Goal: Task Accomplishment & Management: Manage account settings

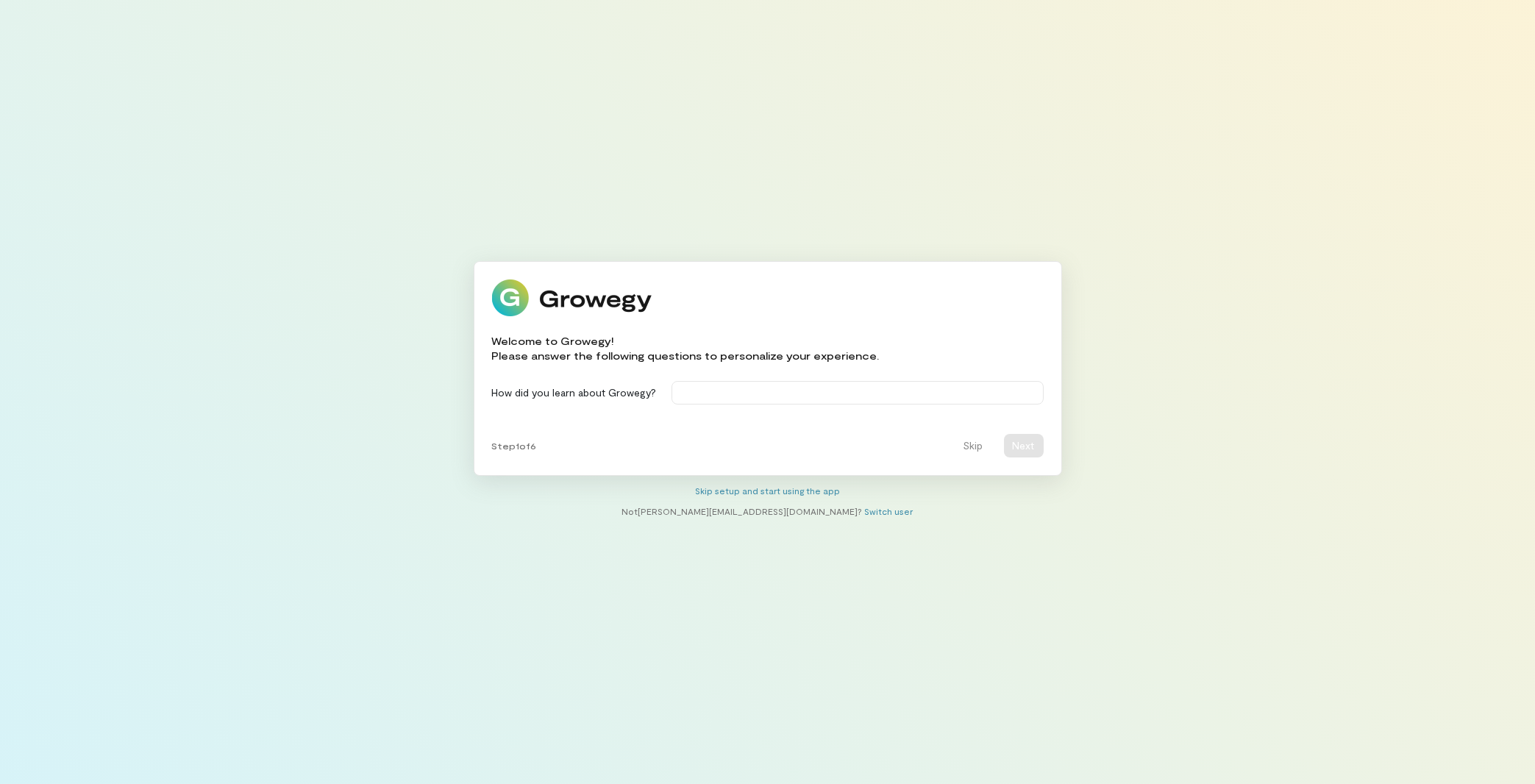
click at [768, 484] on div "Welcome to Growegy! Please answer the following questions to personalize your e…" at bounding box center [768, 392] width 588 height 261
click at [769, 490] on link "Skip setup and start using the app" at bounding box center [767, 490] width 145 height 10
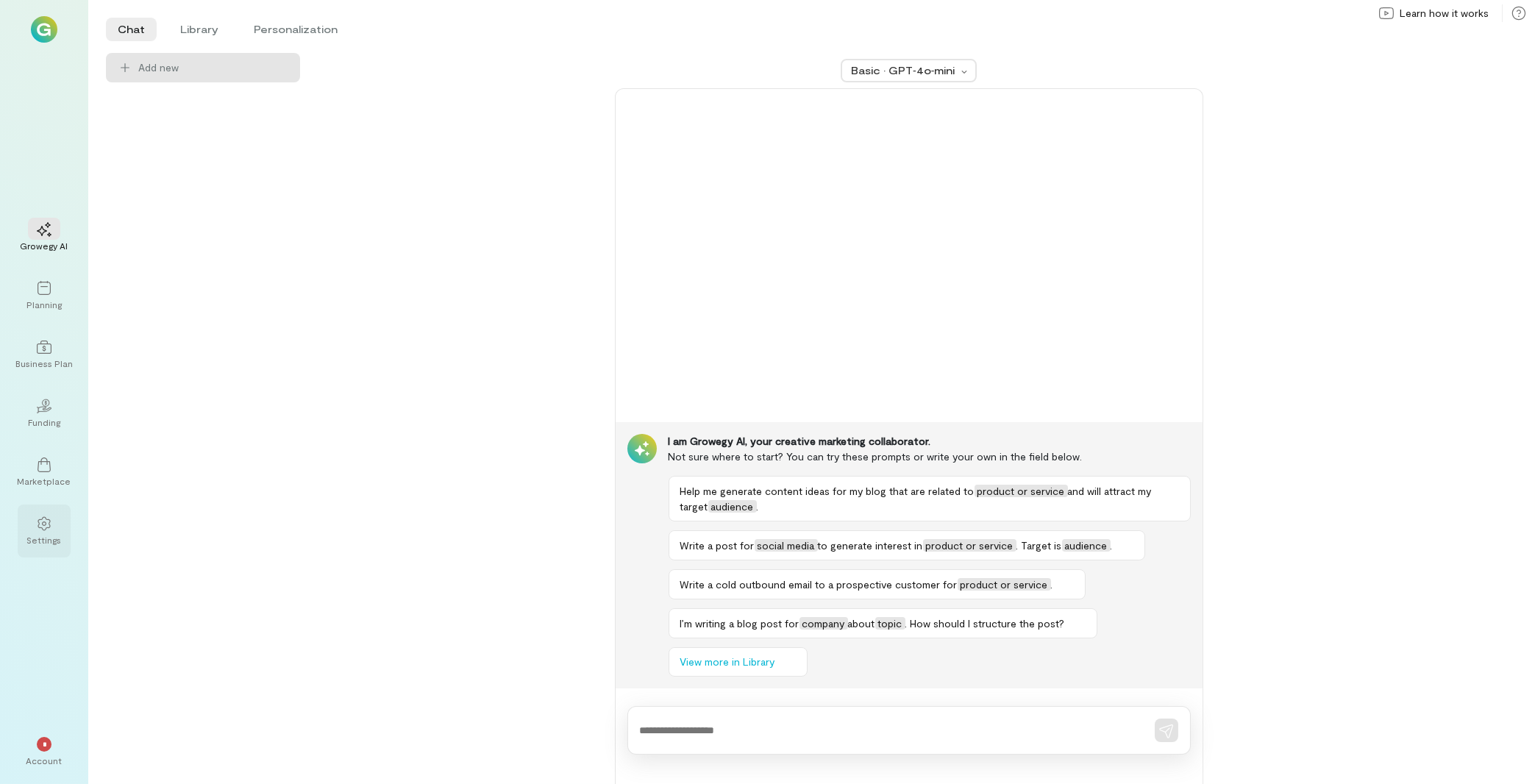
click at [43, 538] on div "Settings" at bounding box center [44, 539] width 35 height 12
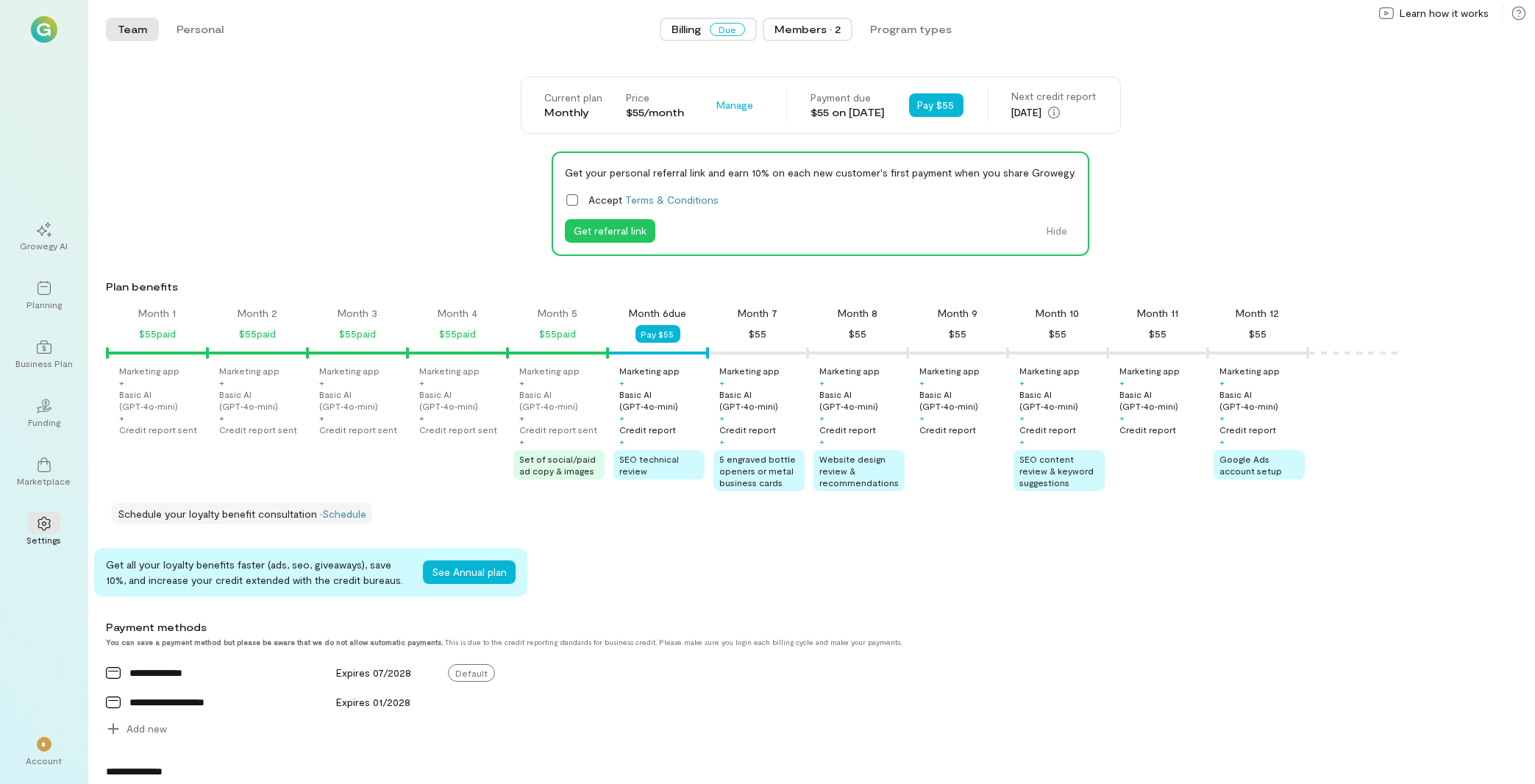
click at [789, 25] on div "Members · 2" at bounding box center [808, 30] width 66 height 15
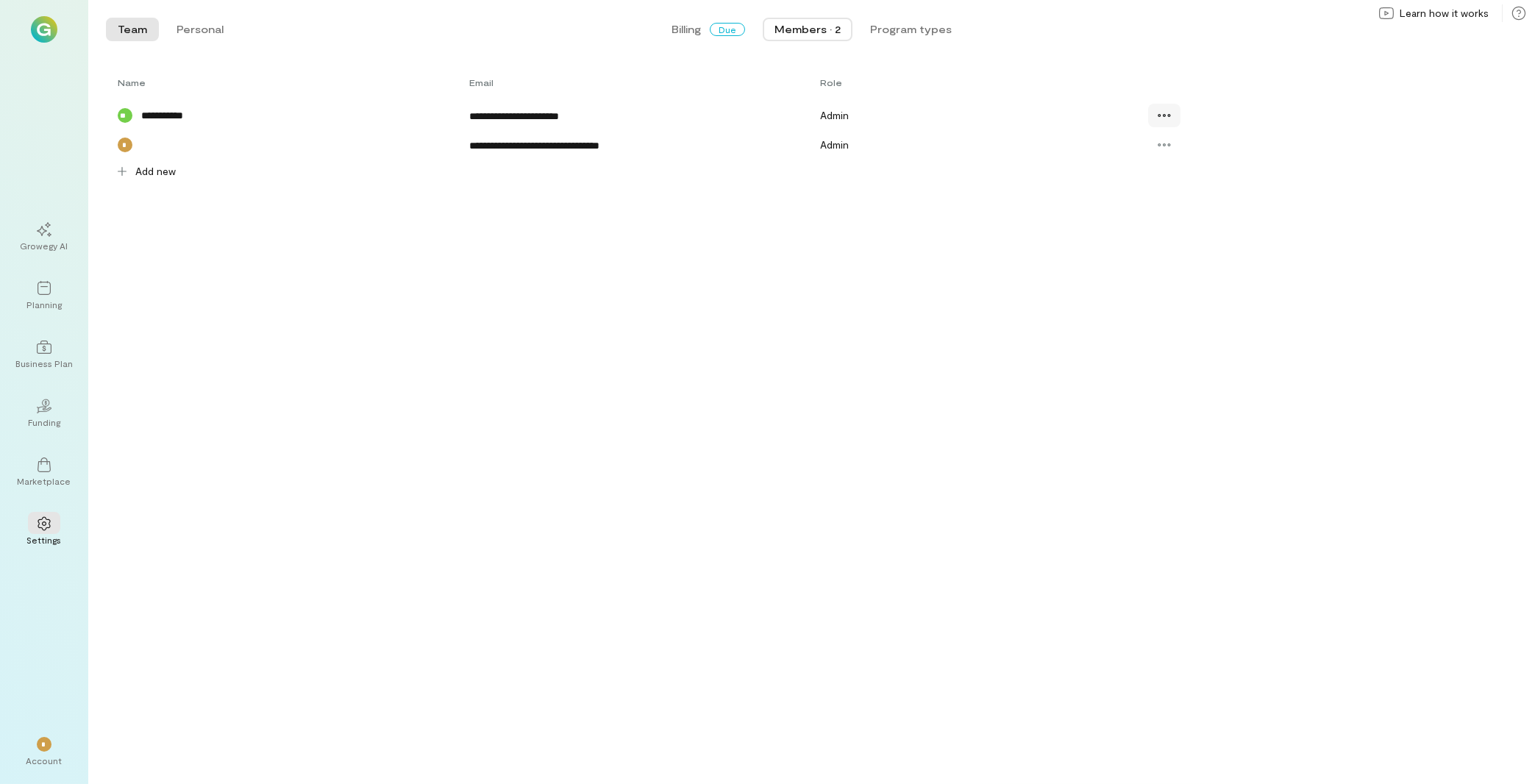
click at [1171, 112] on icon at bounding box center [1164, 116] width 15 height 15
click at [696, 26] on span "Billing" at bounding box center [686, 30] width 30 height 15
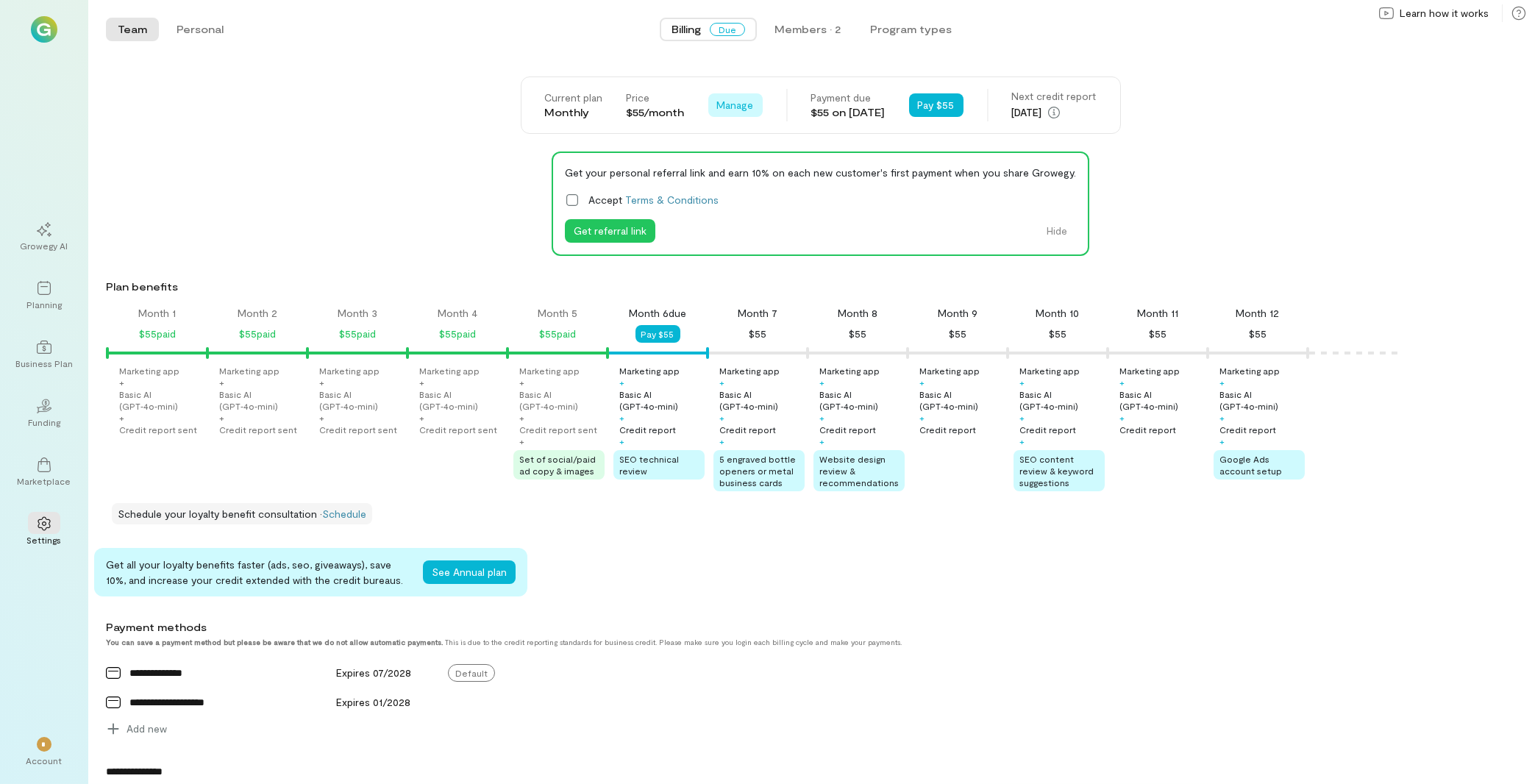
click at [730, 103] on span "Manage" at bounding box center [735, 105] width 36 height 15
click at [761, 175] on link "Cancel plan" at bounding box center [768, 166] width 113 height 30
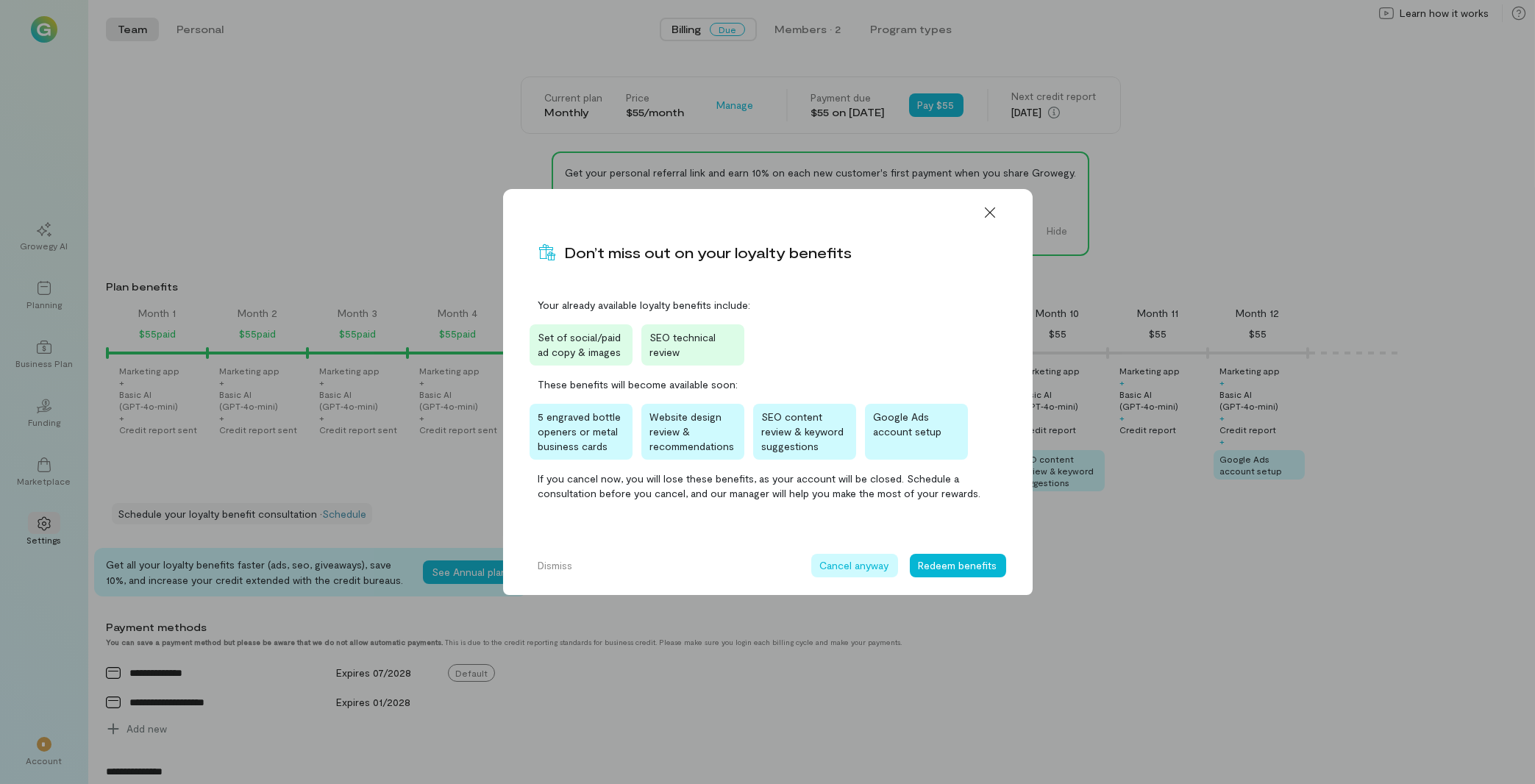
click at [862, 563] on button "Cancel anyway" at bounding box center [854, 565] width 87 height 23
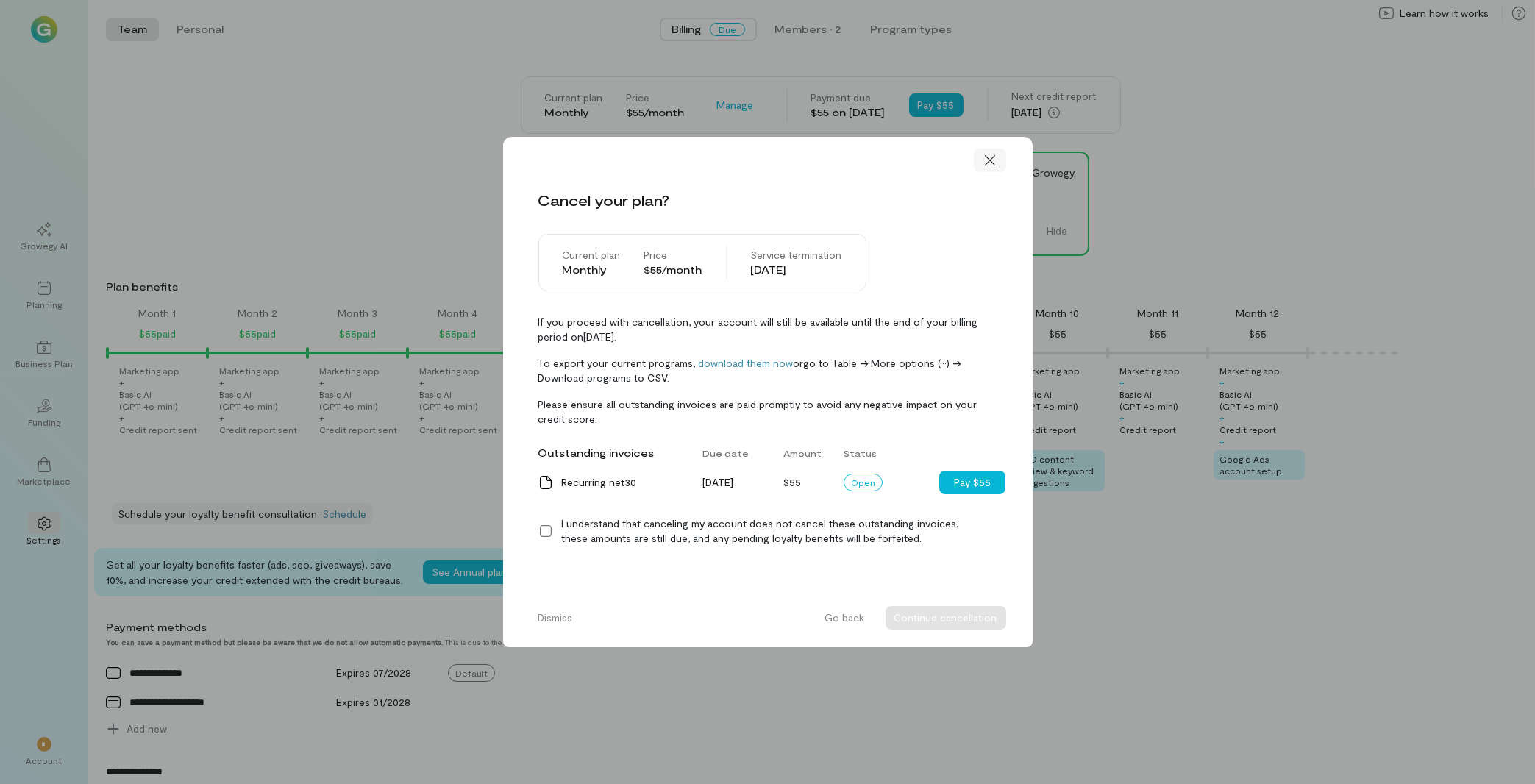
click at [990, 156] on icon at bounding box center [990, 161] width 15 height 15
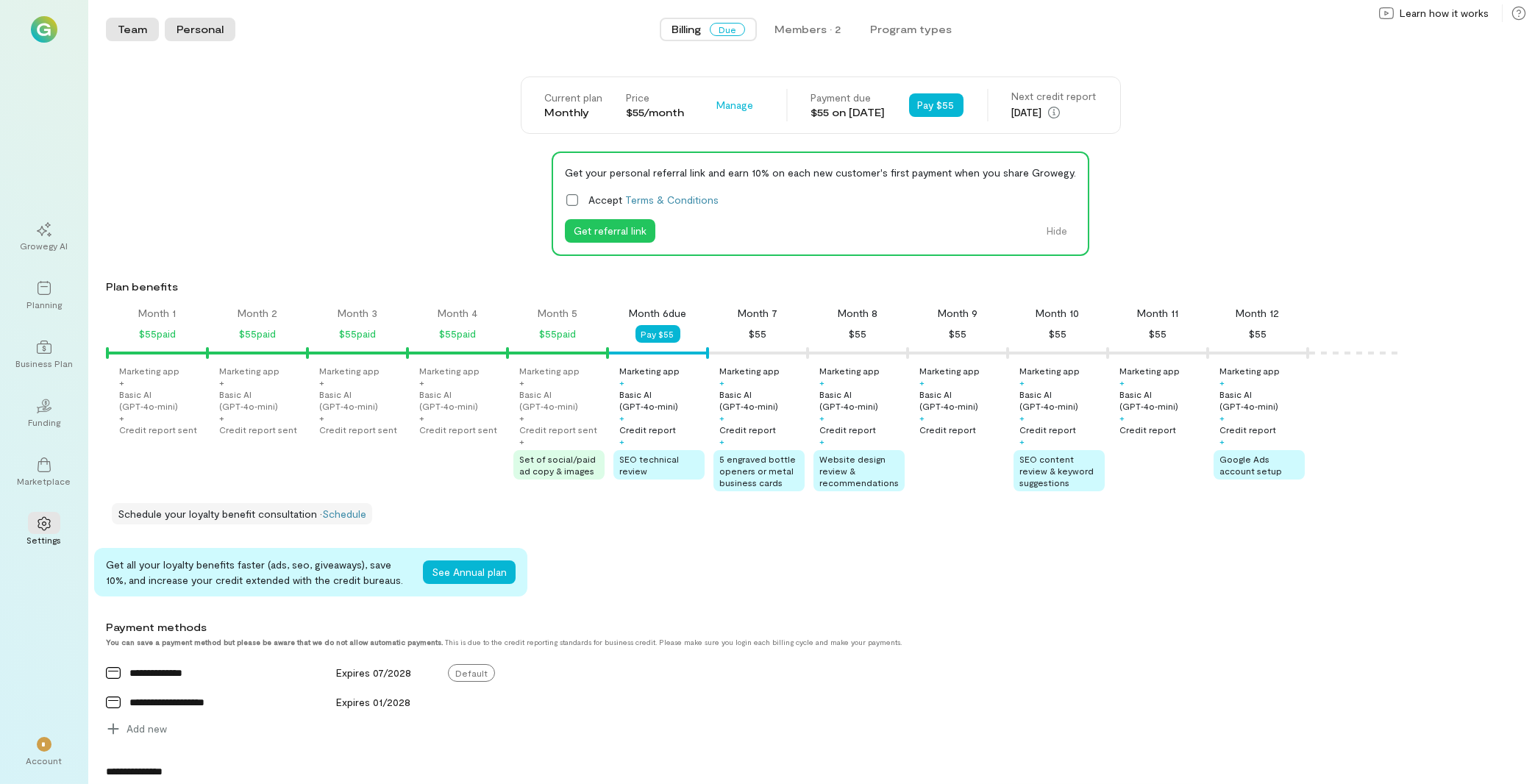
click at [216, 26] on button "Personal" at bounding box center [200, 29] width 71 height 23
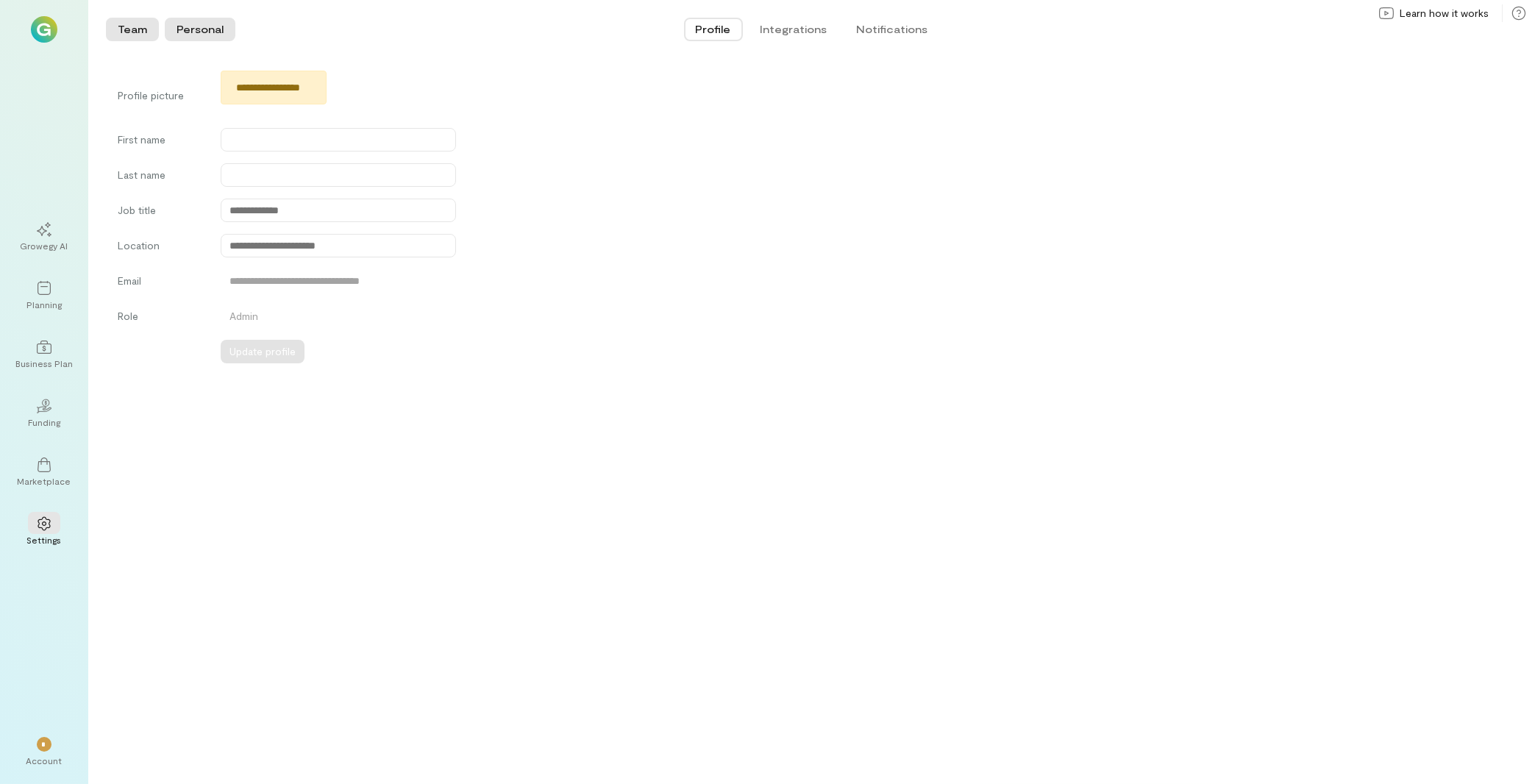
click at [127, 22] on button "Team" at bounding box center [132, 29] width 53 height 23
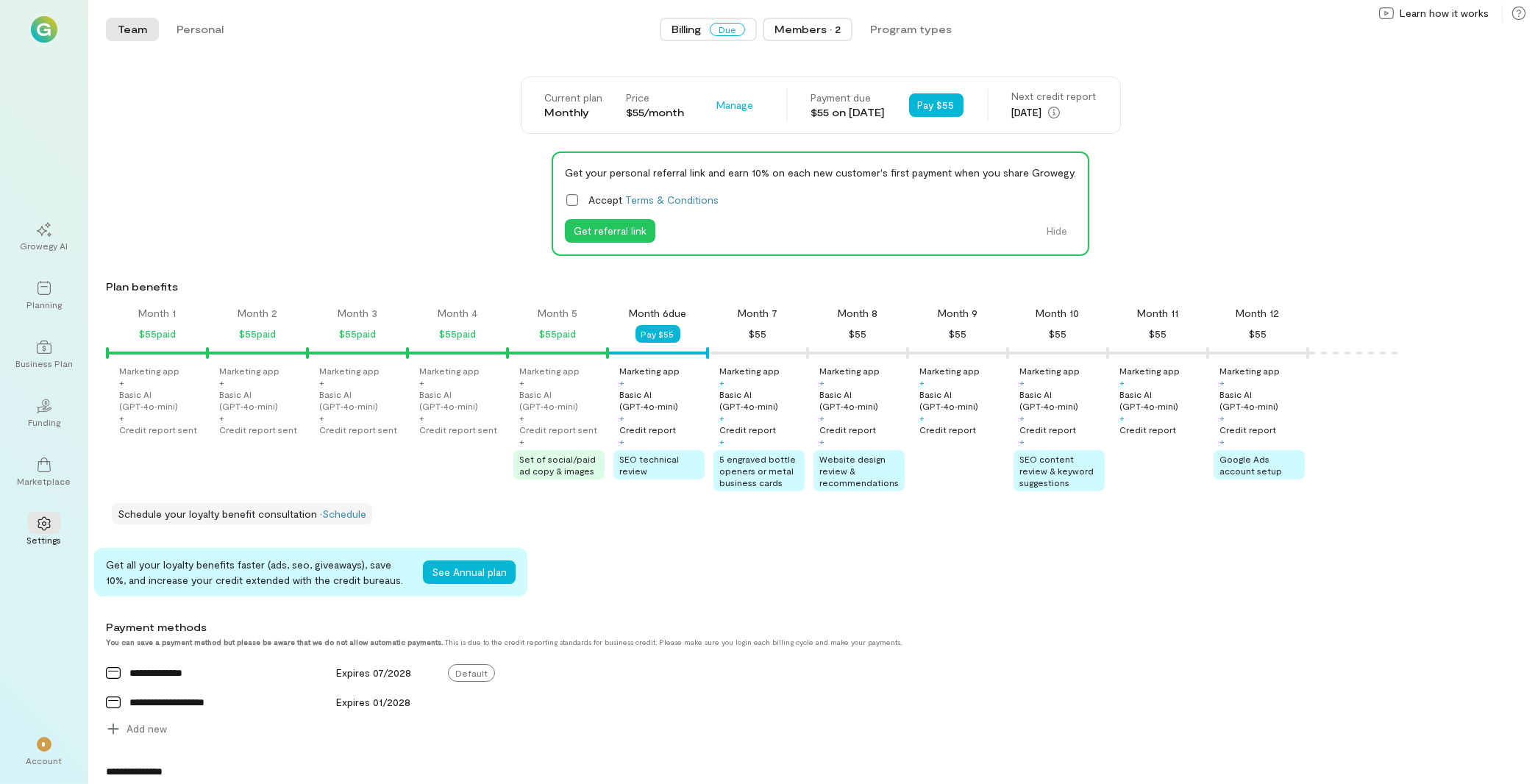
click at [808, 20] on button "Members · 2" at bounding box center [808, 29] width 90 height 23
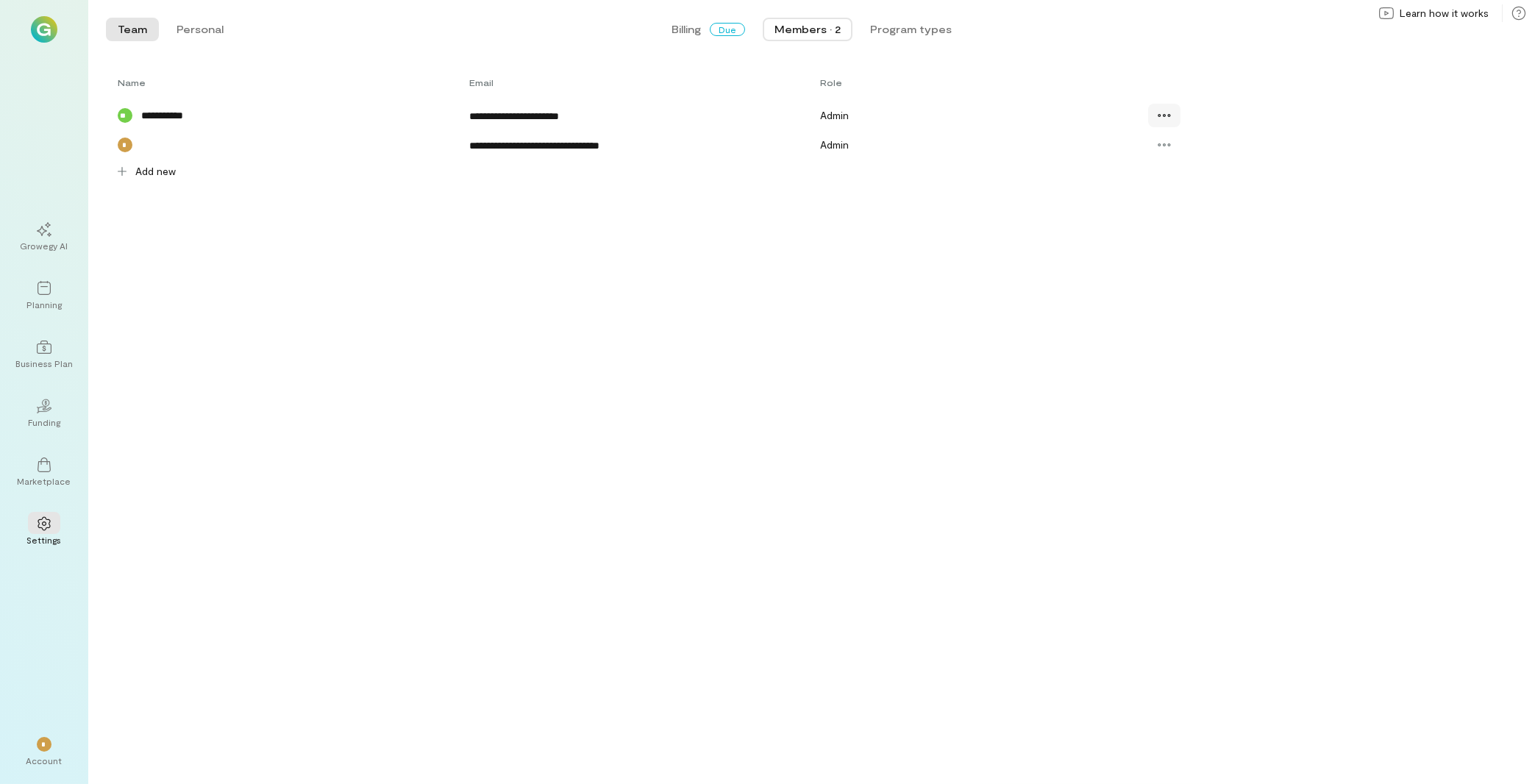
click at [1169, 113] on icon at bounding box center [1164, 116] width 15 height 15
click at [1225, 202] on span "Resend invite" at bounding box center [1217, 206] width 72 height 15
click at [51, 751] on div "*" at bounding box center [44, 744] width 33 height 22
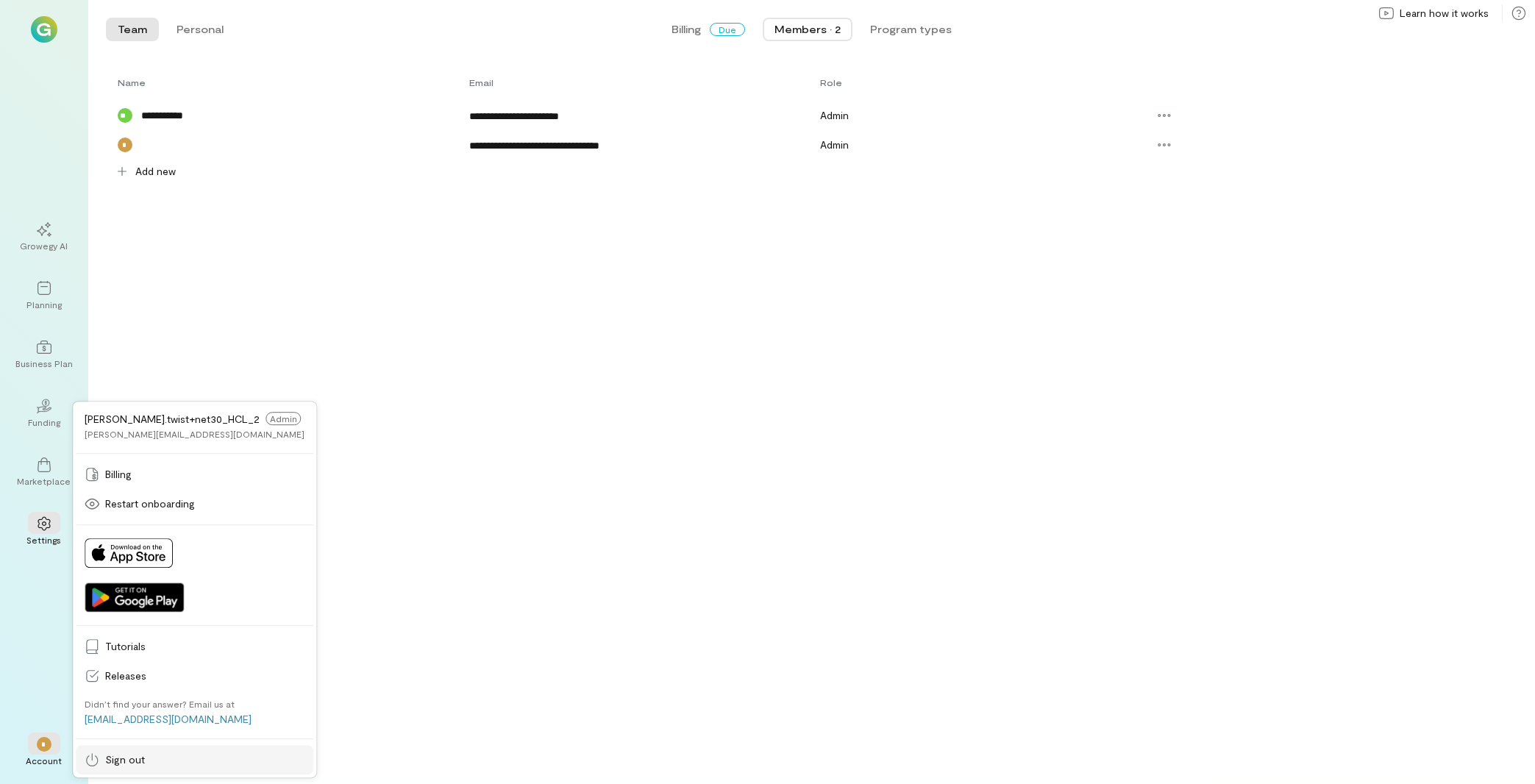
click at [171, 771] on link "Sign out" at bounding box center [194, 760] width 237 height 30
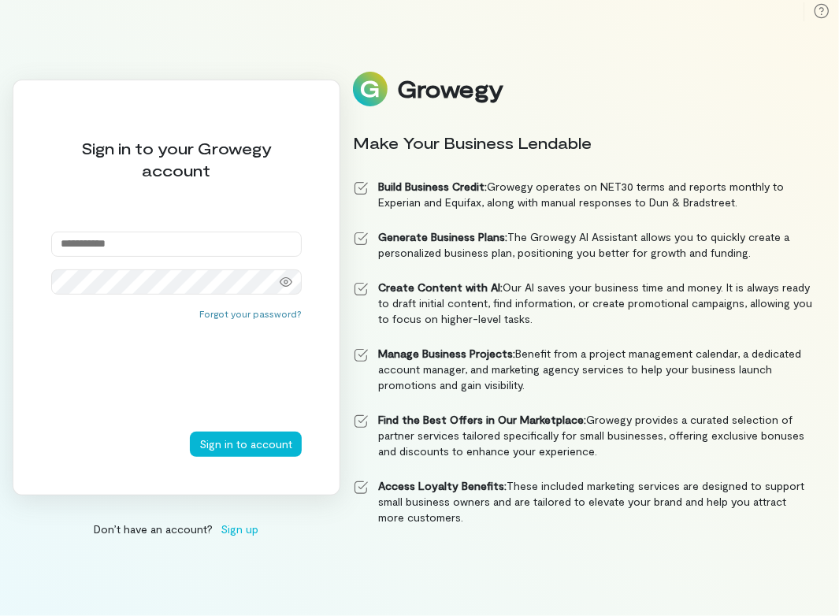
click at [159, 241] on input "email" at bounding box center [176, 244] width 251 height 25
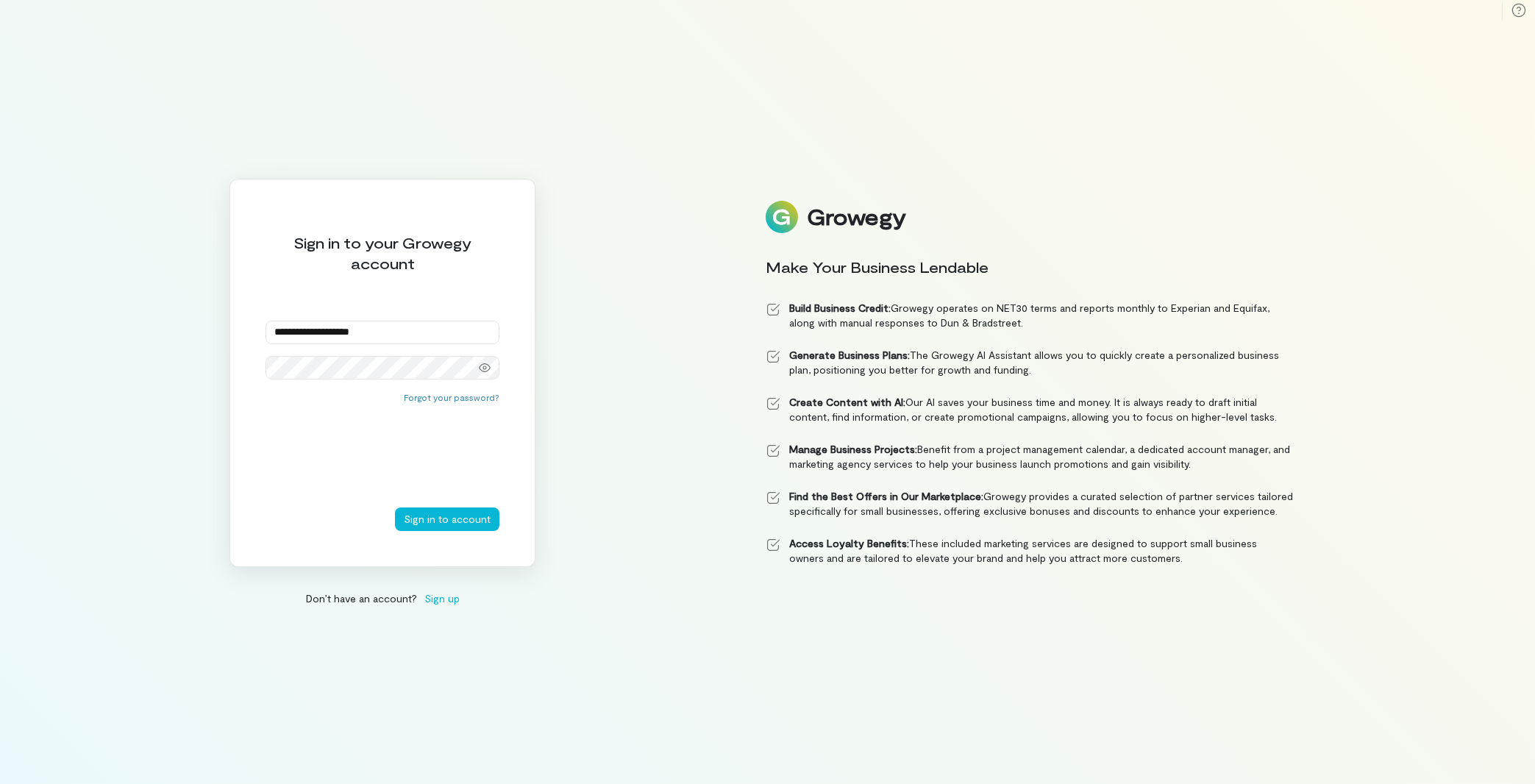
drag, startPoint x: 460, startPoint y: 331, endPoint x: 26, endPoint y: 299, distance: 435.2
click at [265, 320] on input "**********" at bounding box center [382, 331] width 234 height 23
paste input "**********"
type input "**********"
click at [449, 380] on div "**********" at bounding box center [383, 372] width 306 height 388
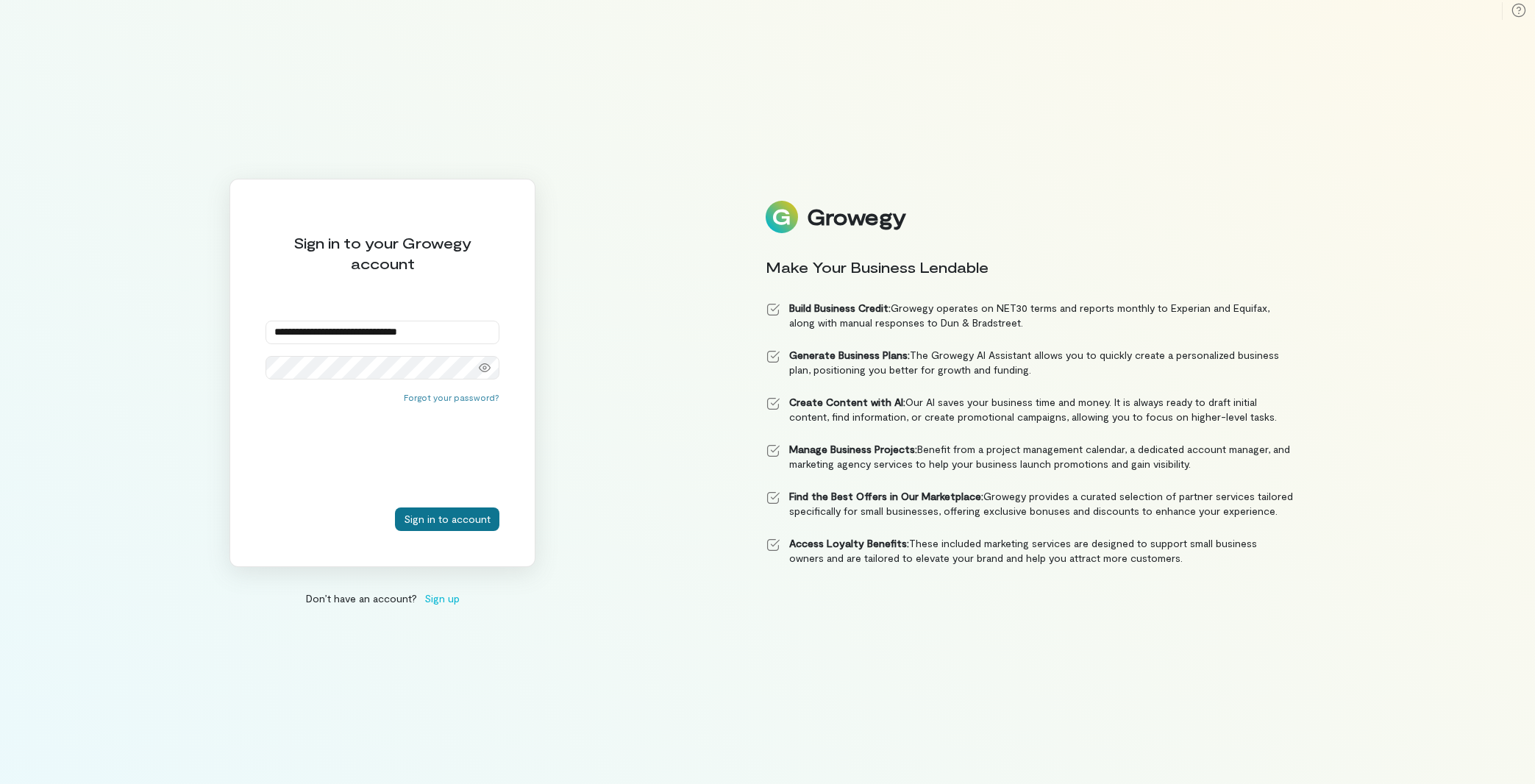
click at [445, 524] on button "Sign in to account" at bounding box center [447, 519] width 105 height 23
